Goal: Navigation & Orientation: Find specific page/section

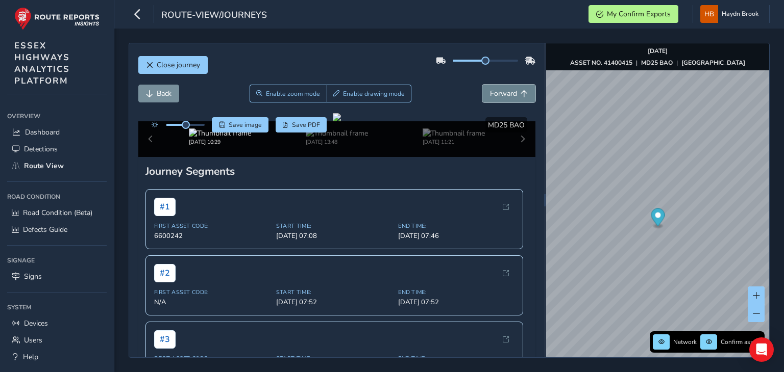
click at [491, 94] on span "Forward" at bounding box center [503, 94] width 27 height 10
click at [510, 90] on button "Forward" at bounding box center [508, 94] width 53 height 18
